Goal: Book appointment/travel/reservation

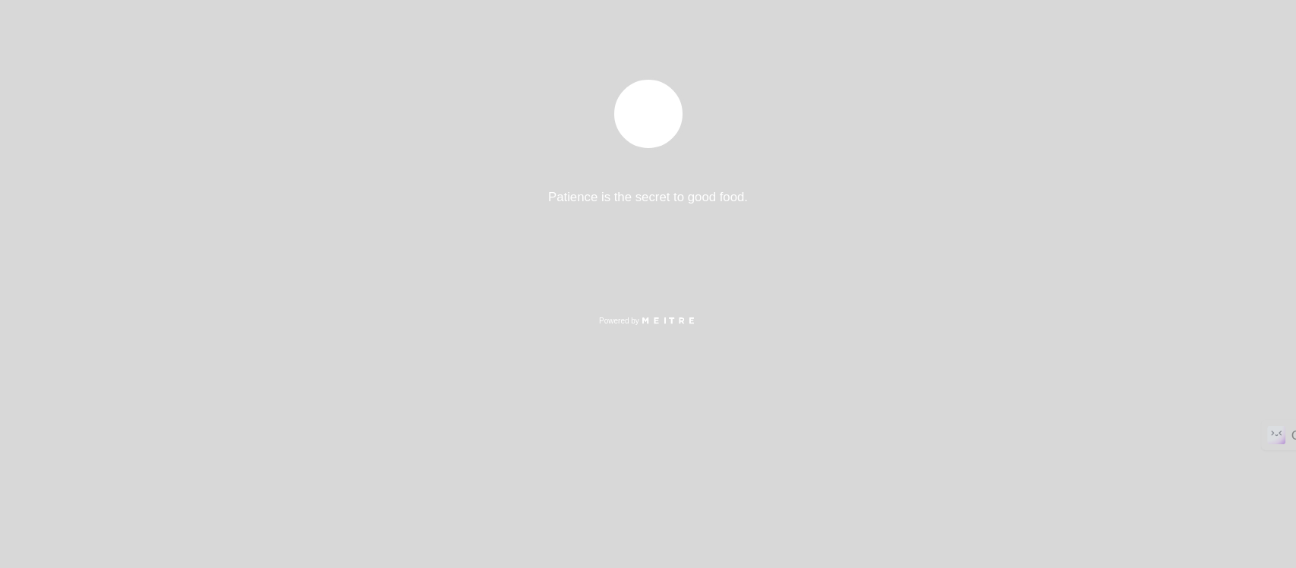
select select "es"
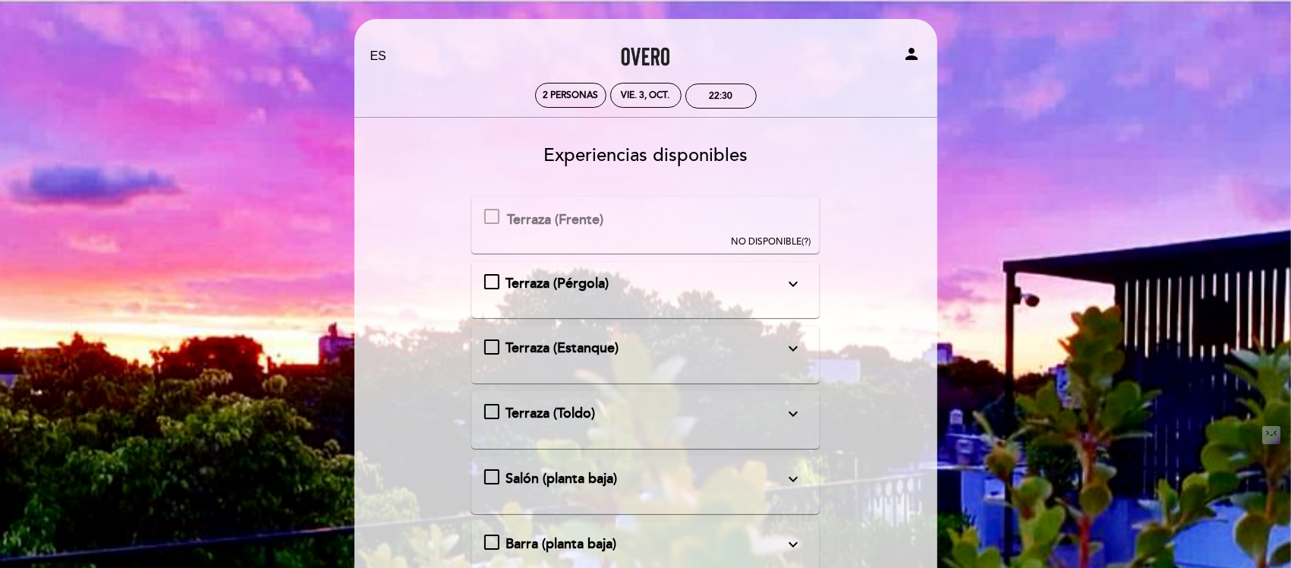
scroll to position [95, 0]
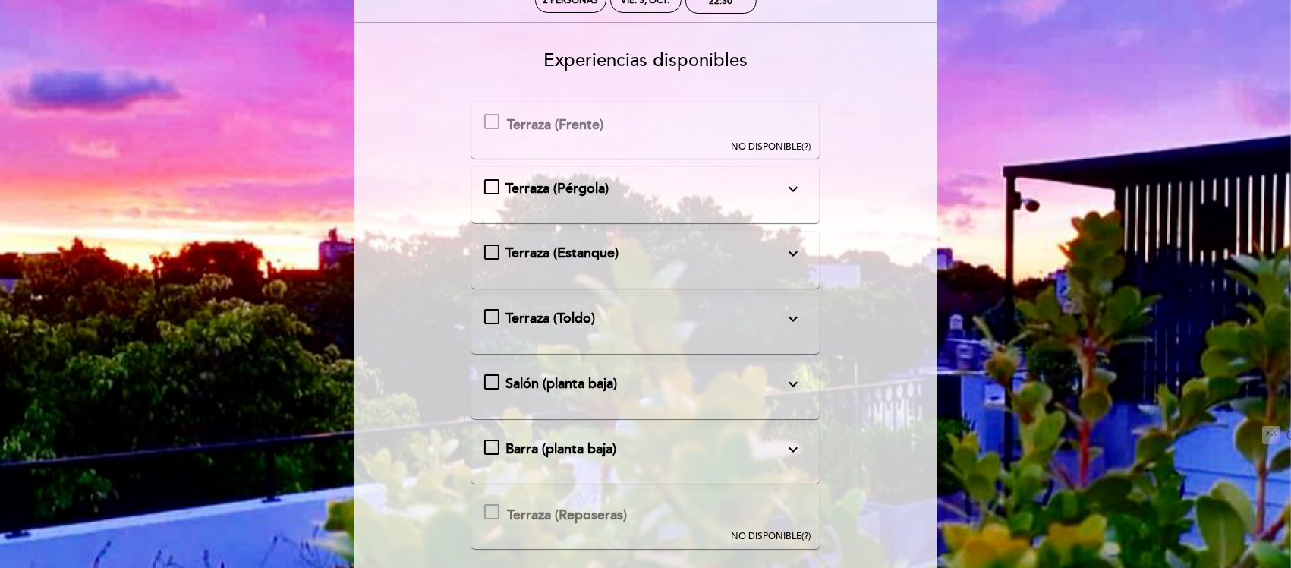
click at [782, 197] on button "expand_more" at bounding box center [792, 189] width 27 height 20
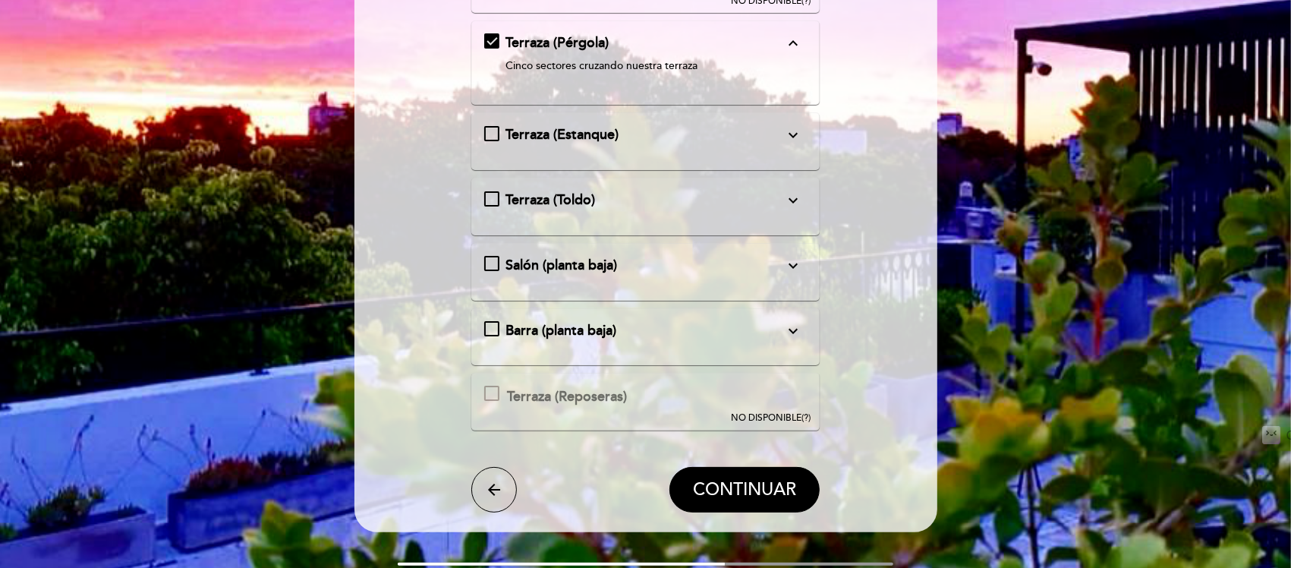
scroll to position [140, 0]
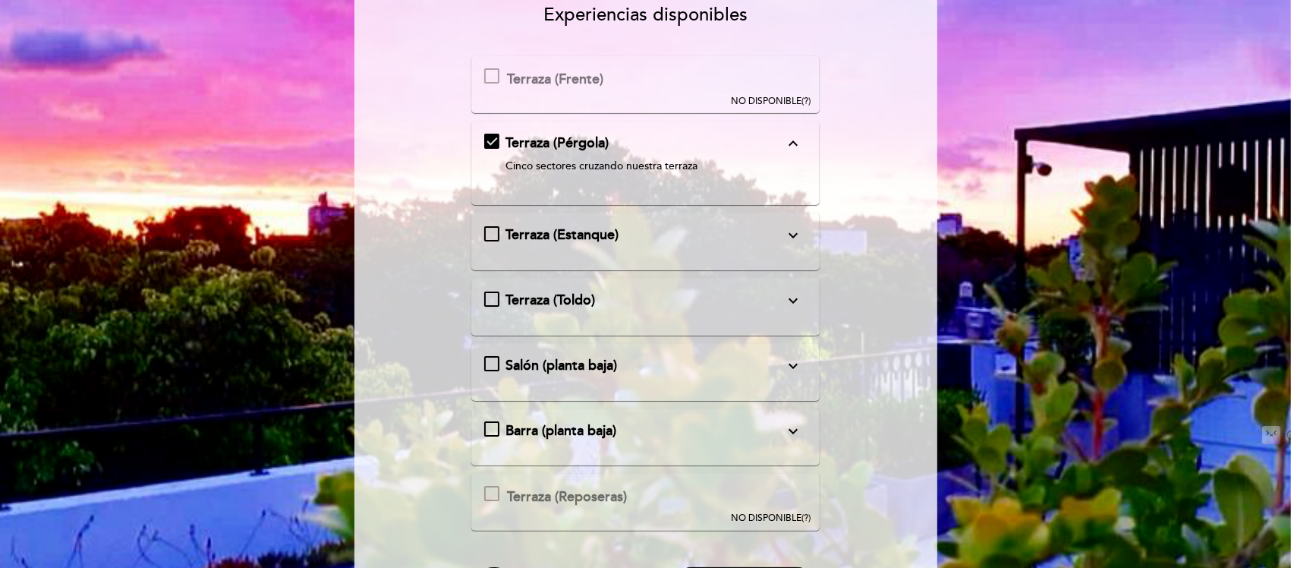
click at [787, 248] on div "Terraza (Estanque) expand_more Nuestras cómodas colchonetas y sillas rodeando e…" at bounding box center [645, 241] width 323 height 32
click at [790, 231] on icon "expand_more" at bounding box center [793, 235] width 18 height 18
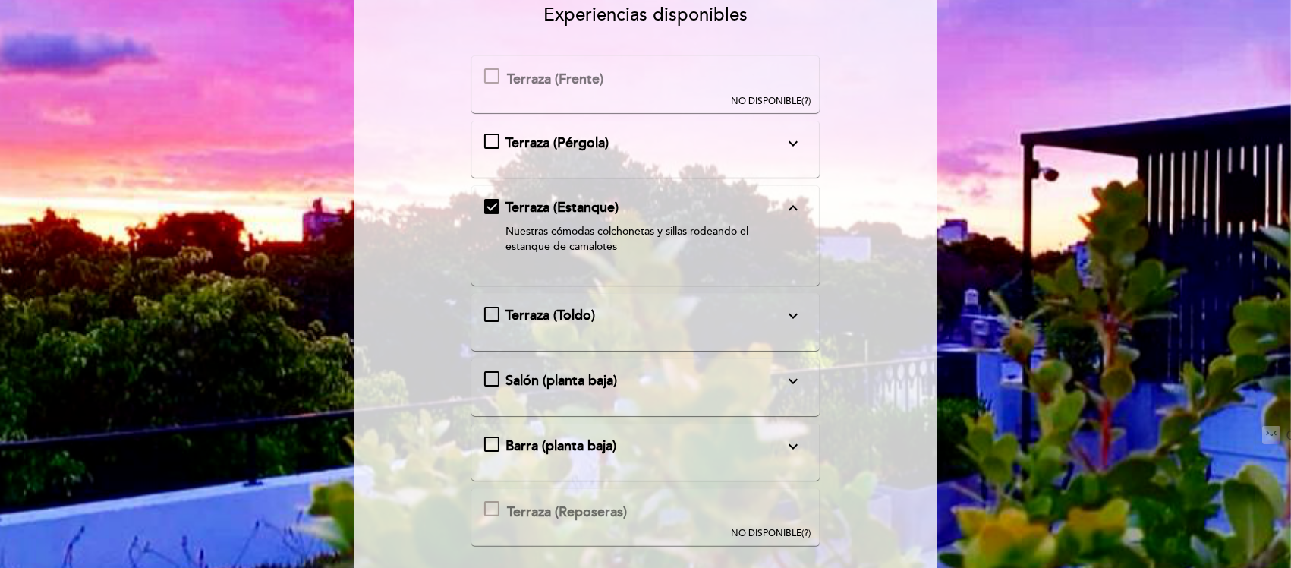
click at [726, 172] on div "Terraza (Pérgola) expand_more Cinco sectores cruzando nuestra terraza" at bounding box center [645, 150] width 348 height 58
click at [725, 156] on div "Terraza (Pérgola) expand_more Cinco sectores cruzando nuestra terraza" at bounding box center [645, 150] width 323 height 32
click at [486, 134] on md-checkbox "Terraza (Pérgola) expand_more Cinco sectores cruzando nuestra terraza" at bounding box center [645, 144] width 323 height 20
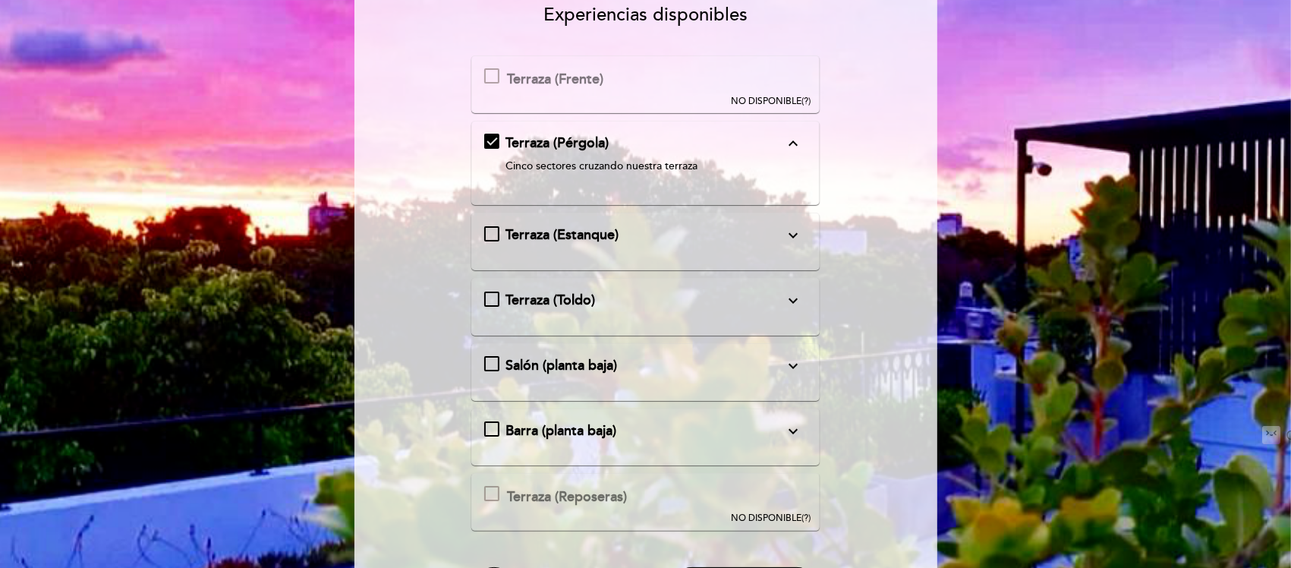
click at [660, 310] on div "Terraza (Toldo) expand_more" at bounding box center [644, 301] width 279 height 20
